Goal: Task Accomplishment & Management: Use online tool/utility

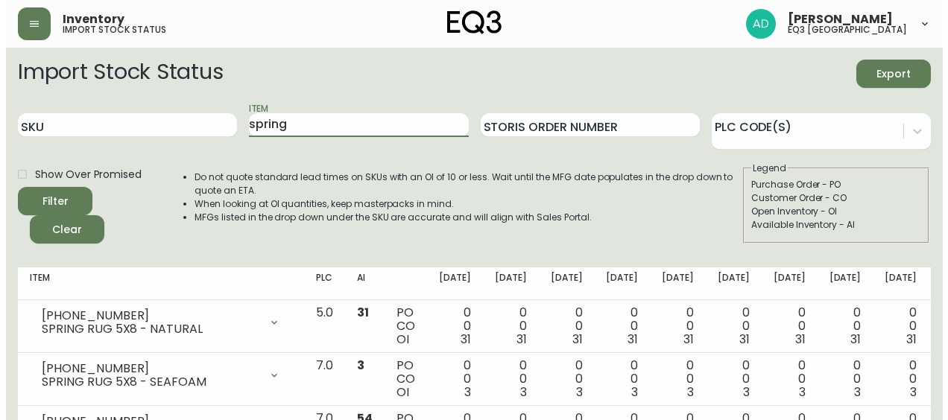
scroll to position [8, 0]
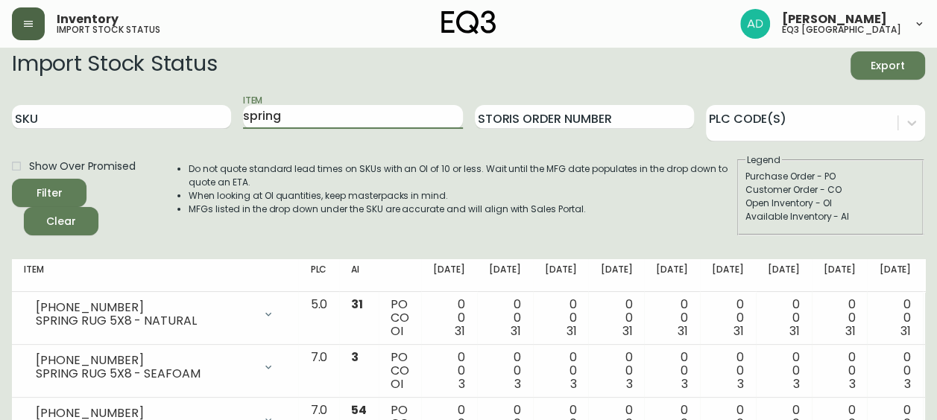
click at [15, 24] on button "button" at bounding box center [28, 23] width 33 height 33
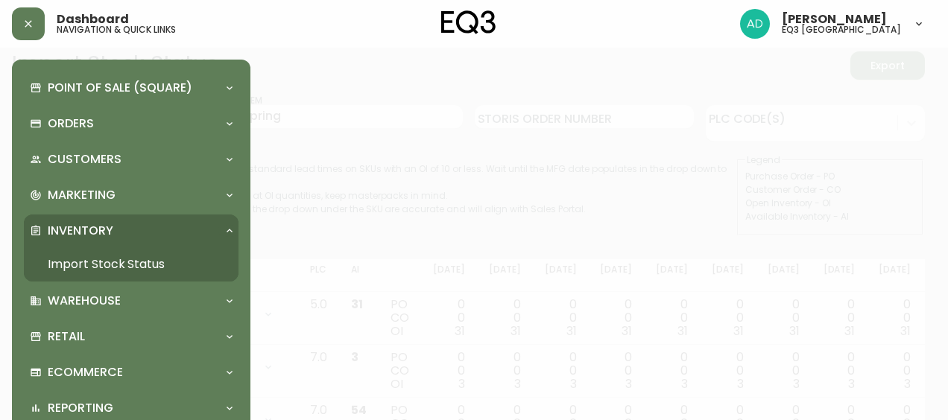
scroll to position [9, 0]
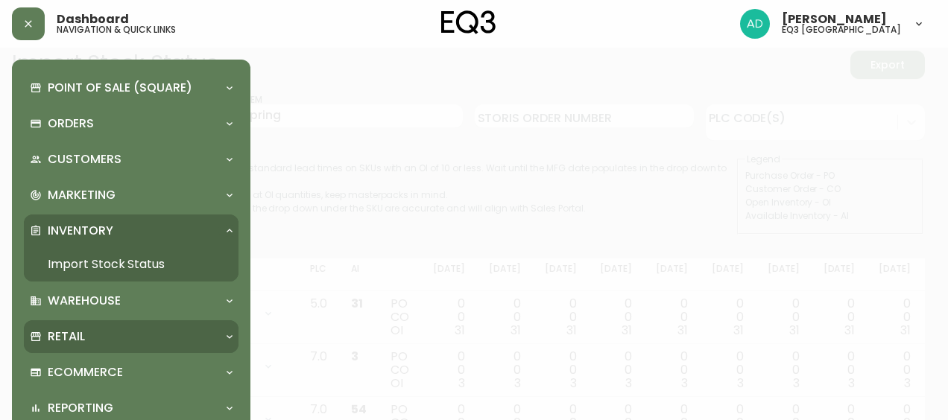
click at [66, 332] on p "Retail" at bounding box center [66, 337] width 37 height 16
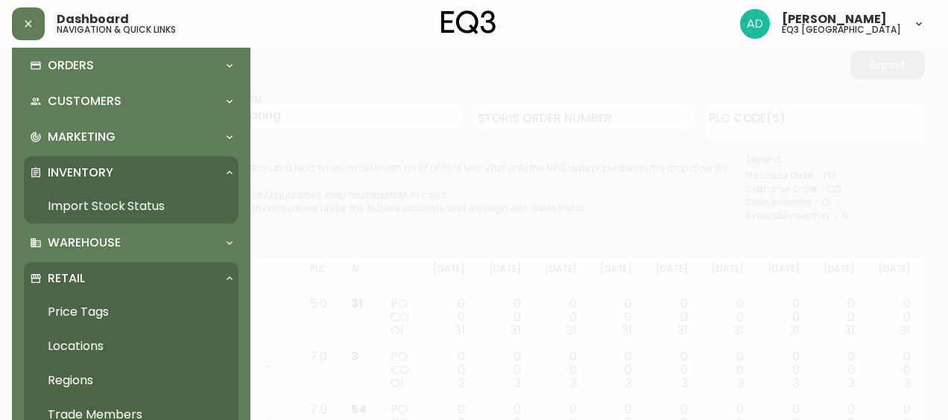
scroll to position [207, 0]
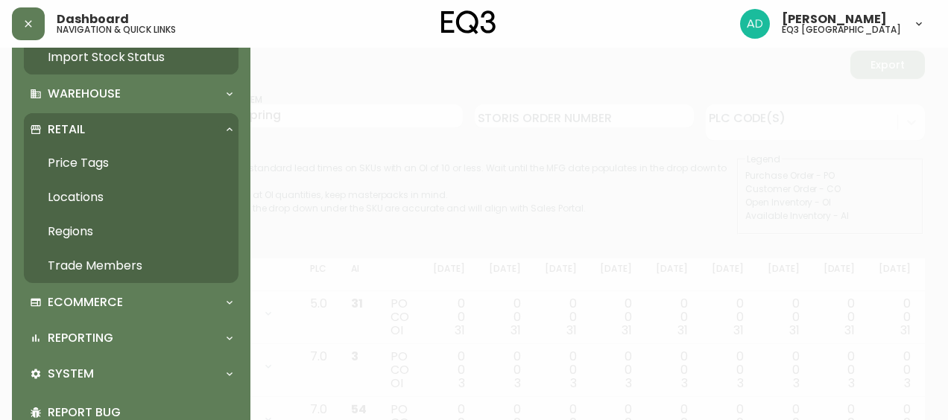
drag, startPoint x: 92, startPoint y: 154, endPoint x: 87, endPoint y: 164, distance: 11.0
click at [92, 155] on link "Price Tags" at bounding box center [131, 163] width 215 height 34
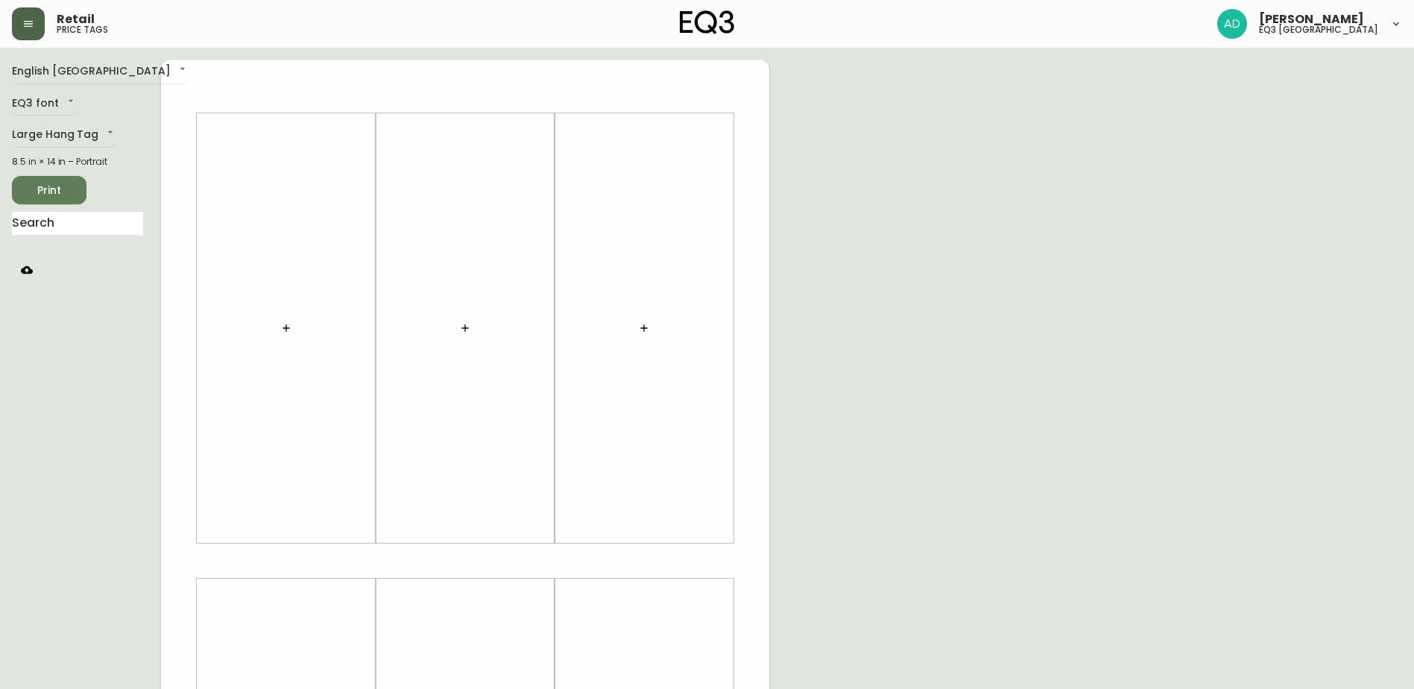
click at [31, 23] on icon "button" at bounding box center [28, 24] width 12 height 12
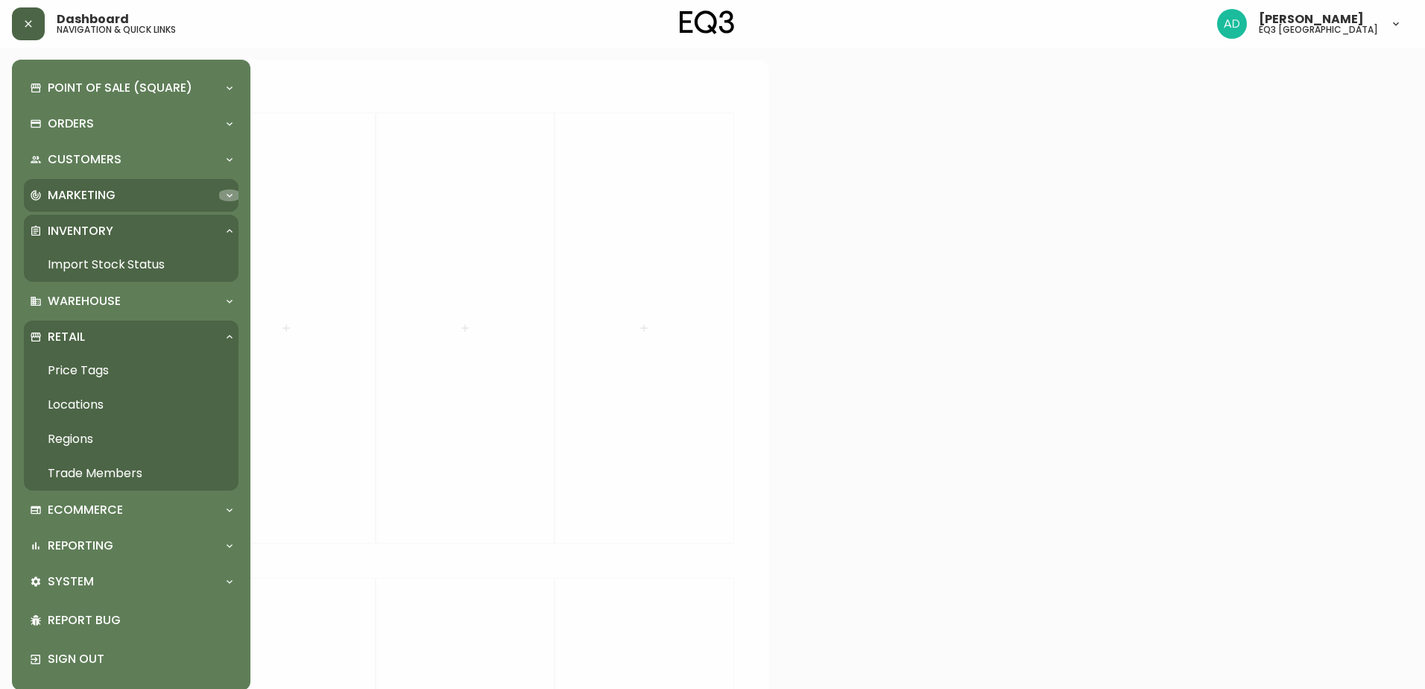
click at [225, 191] on icon at bounding box center [230, 195] width 12 height 12
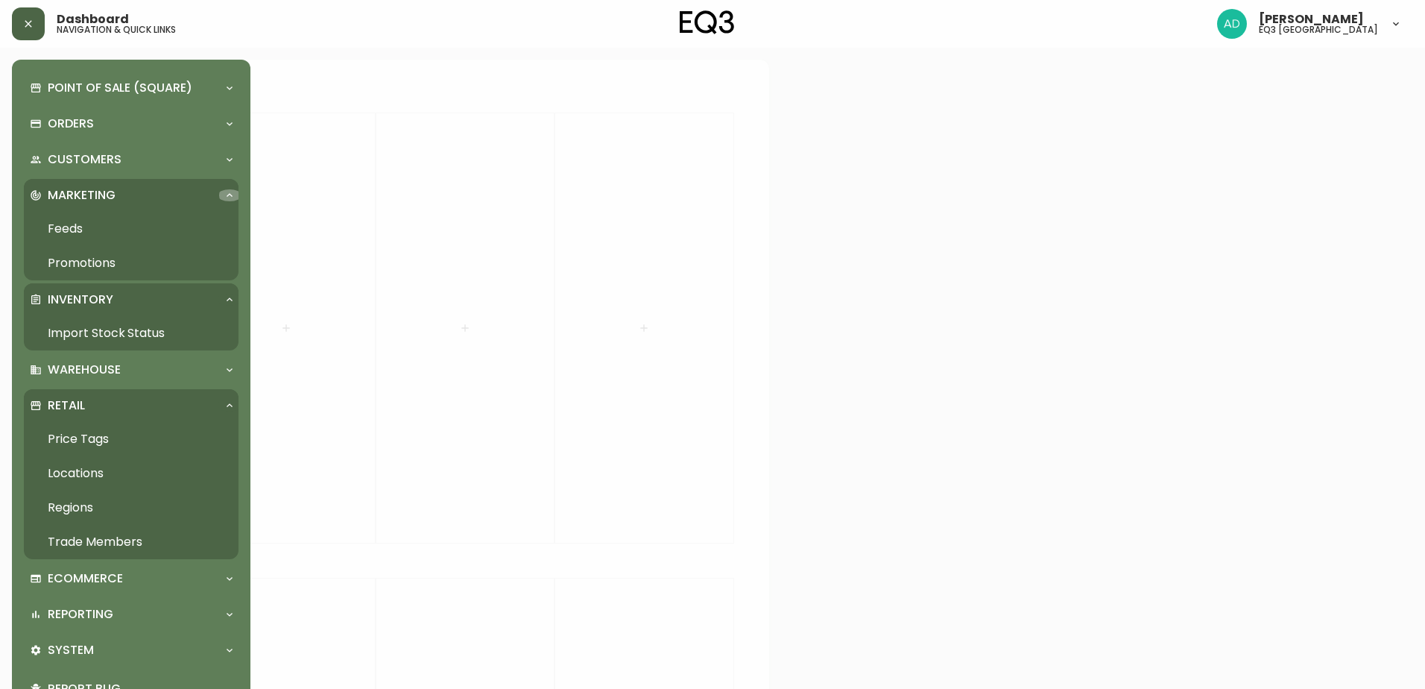
click at [225, 191] on icon at bounding box center [230, 195] width 12 height 12
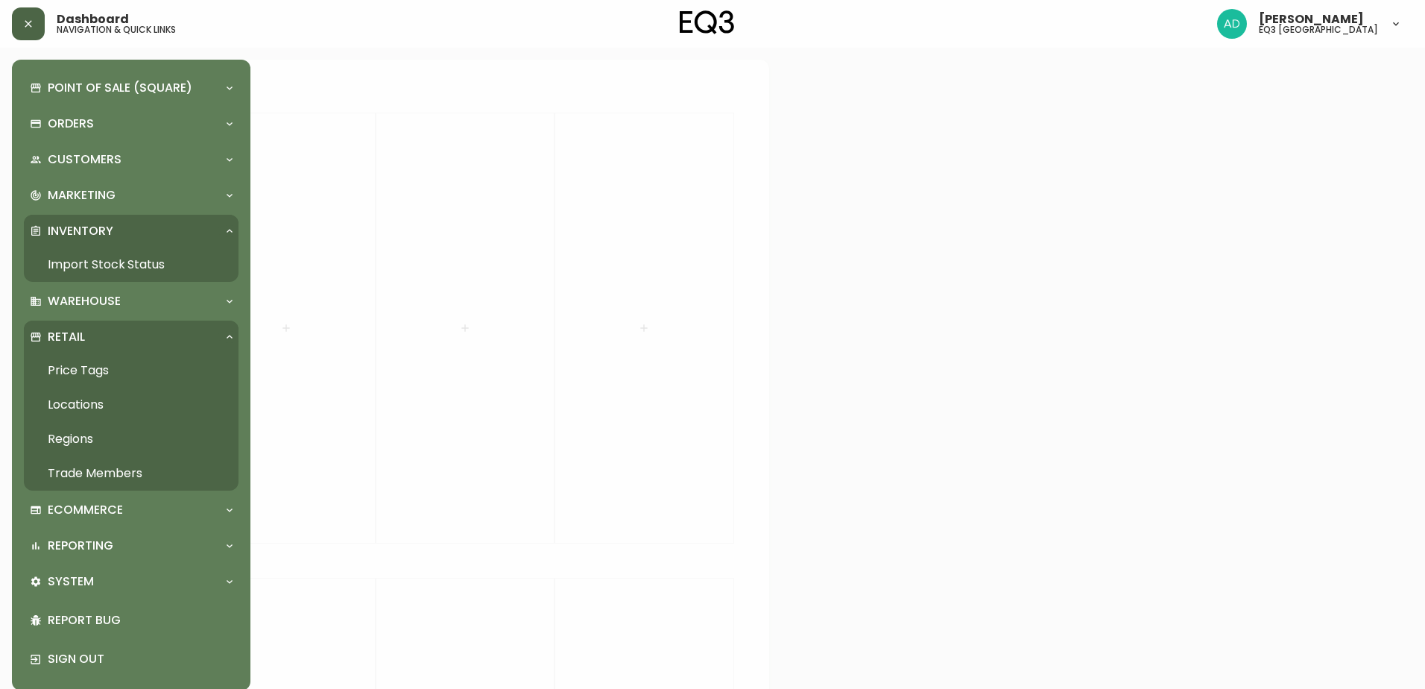
click at [101, 368] on link "Price Tags" at bounding box center [131, 370] width 215 height 34
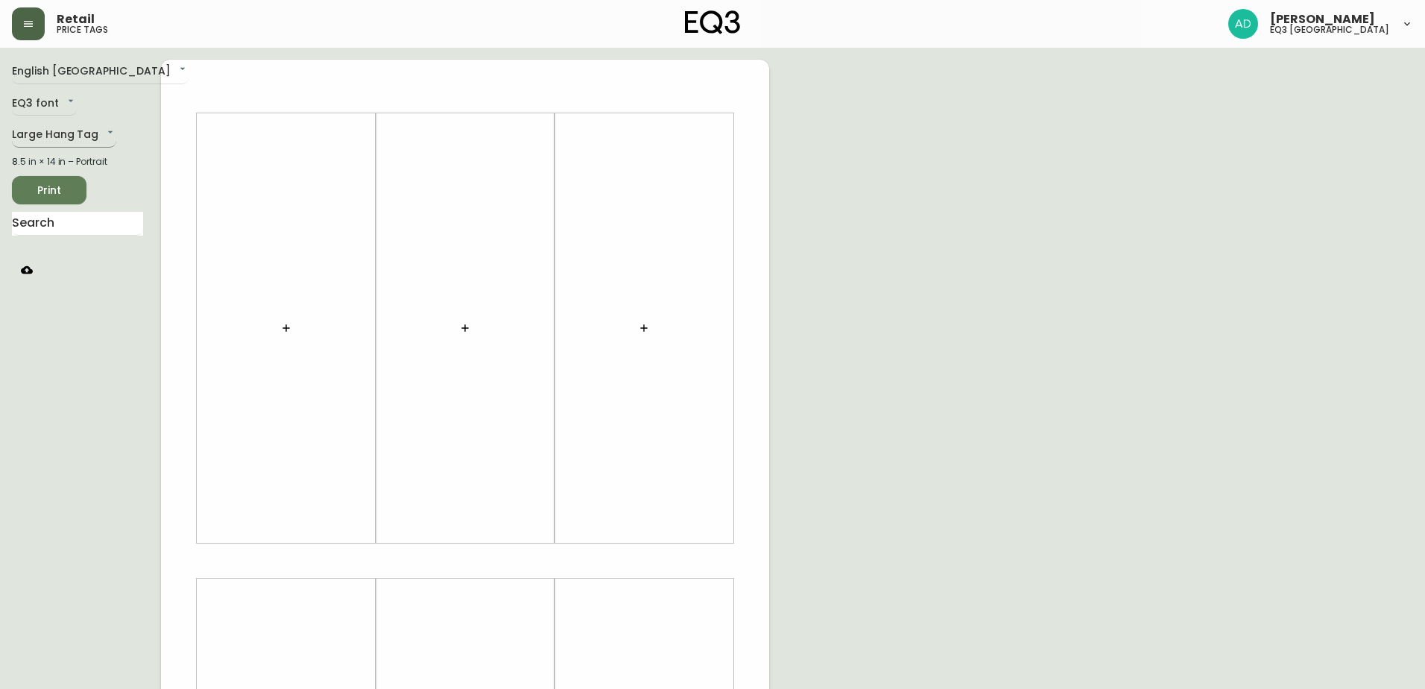
click at [103, 136] on body "Retail price tags [PERSON_NAME] eq3 [GEOGRAPHIC_DATA] English [GEOGRAPHIC_DATA]…" at bounding box center [712, 530] width 1425 height 1061
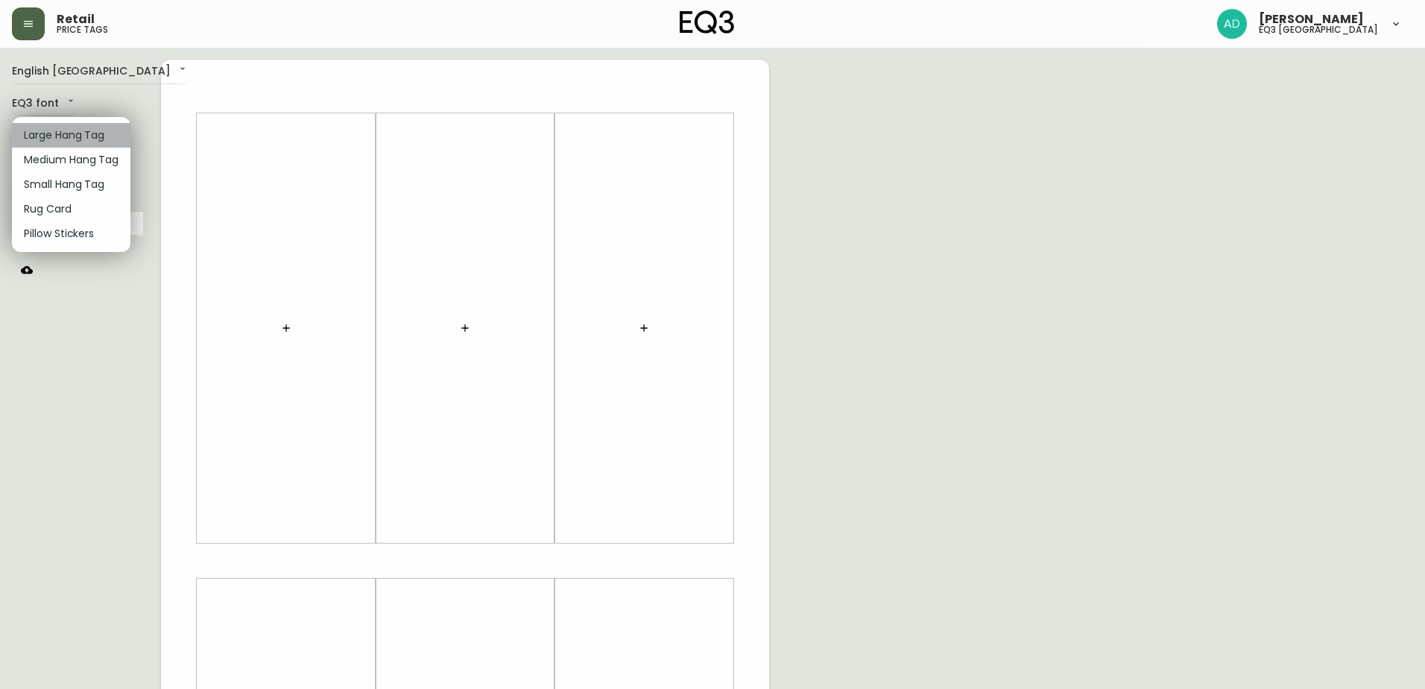
click at [104, 135] on li "Large Hang Tag" at bounding box center [71, 135] width 119 height 25
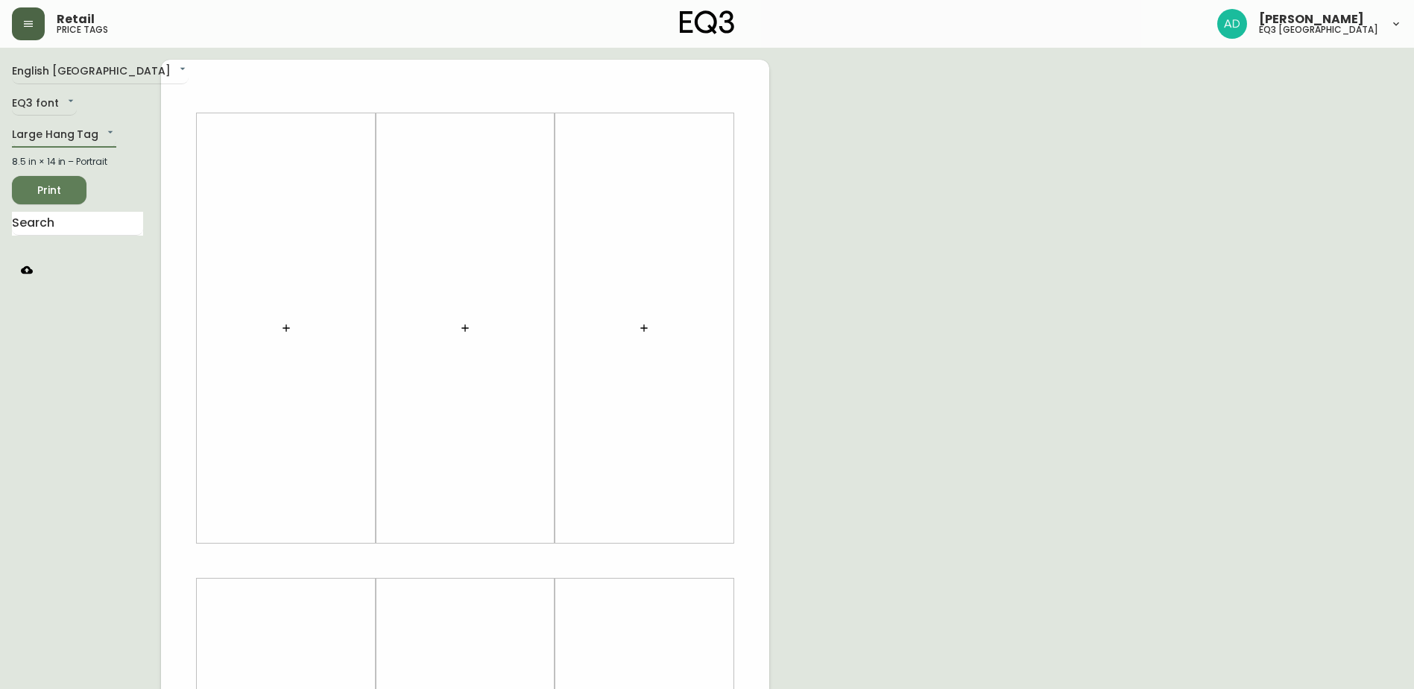
click at [294, 322] on button "button" at bounding box center [286, 328] width 30 height 30
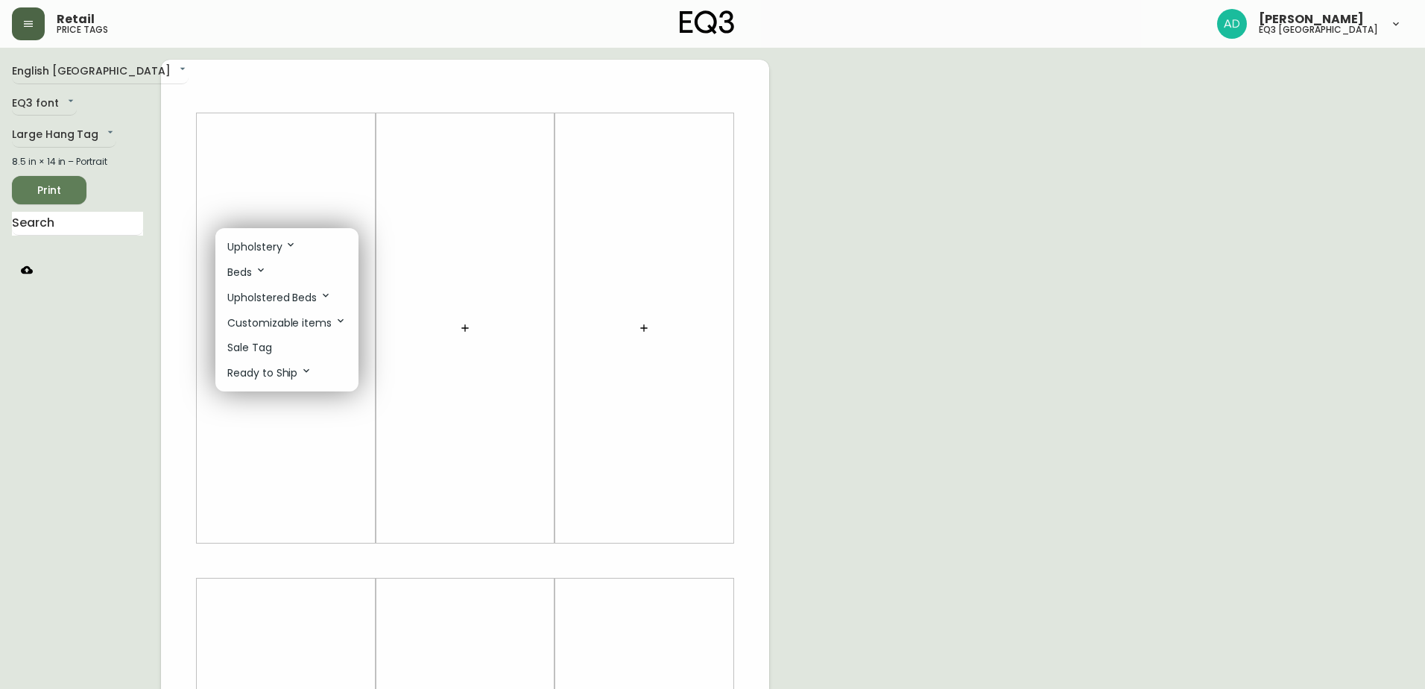
click at [261, 343] on p "Sale Tag" at bounding box center [249, 348] width 45 height 16
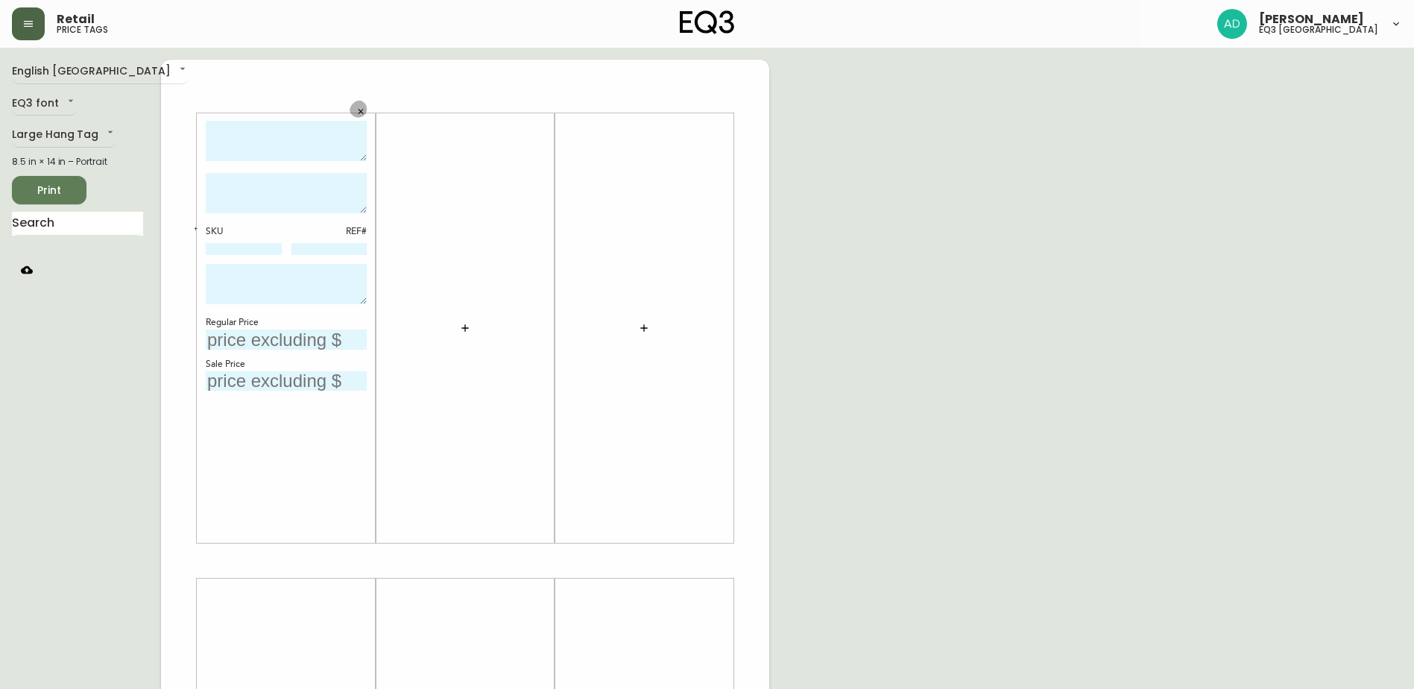
click at [359, 110] on icon "button" at bounding box center [360, 111] width 5 height 5
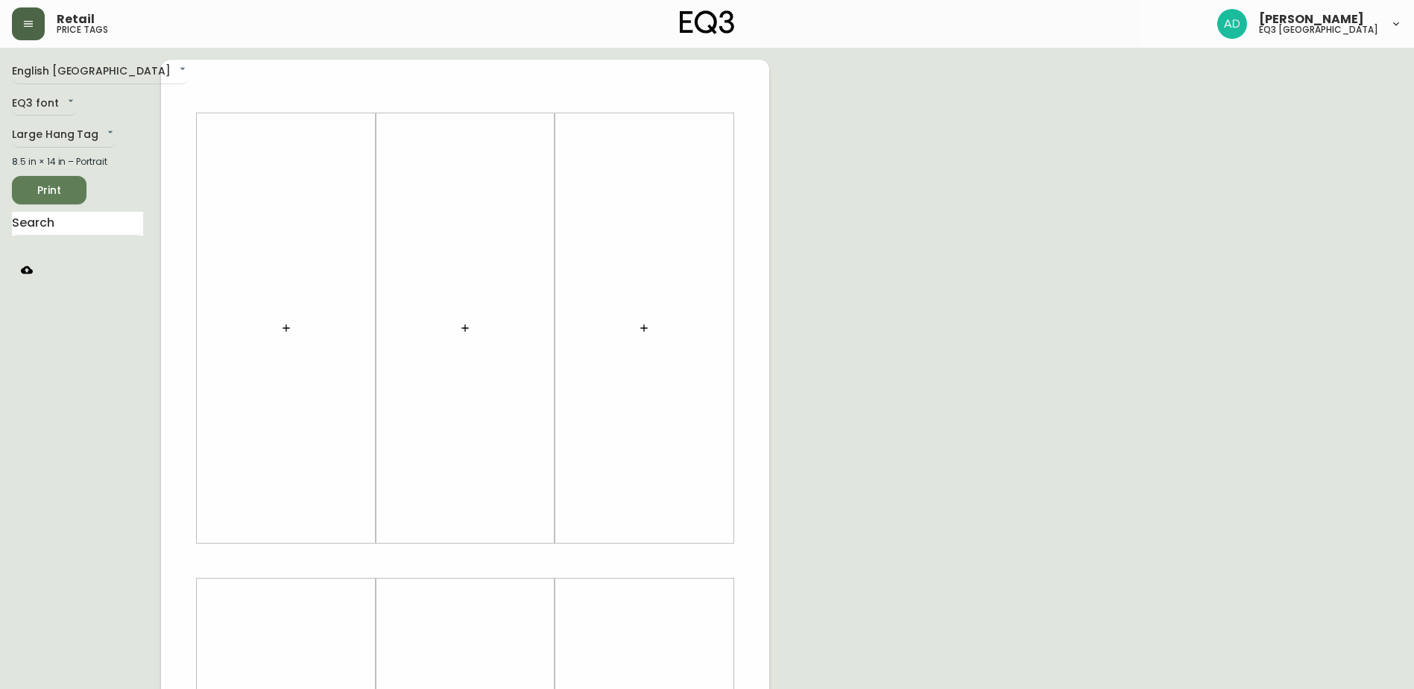
drag, startPoint x: 268, startPoint y: 307, endPoint x: 283, endPoint y: 315, distance: 17.3
click at [268, 308] on div at bounding box center [286, 328] width 161 height 415
click at [285, 321] on button "button" at bounding box center [286, 328] width 30 height 30
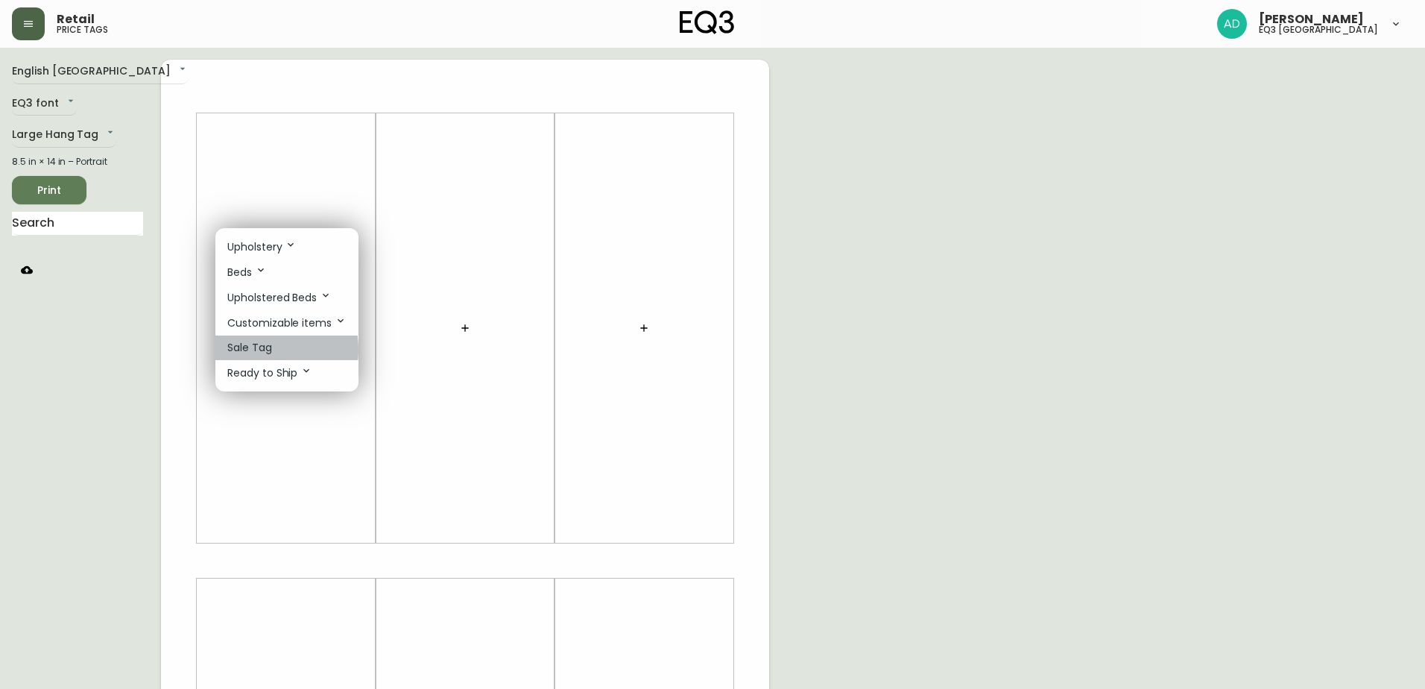
click at [249, 350] on p "Sale Tag" at bounding box center [249, 348] width 45 height 16
